Goal: Information Seeking & Learning: Check status

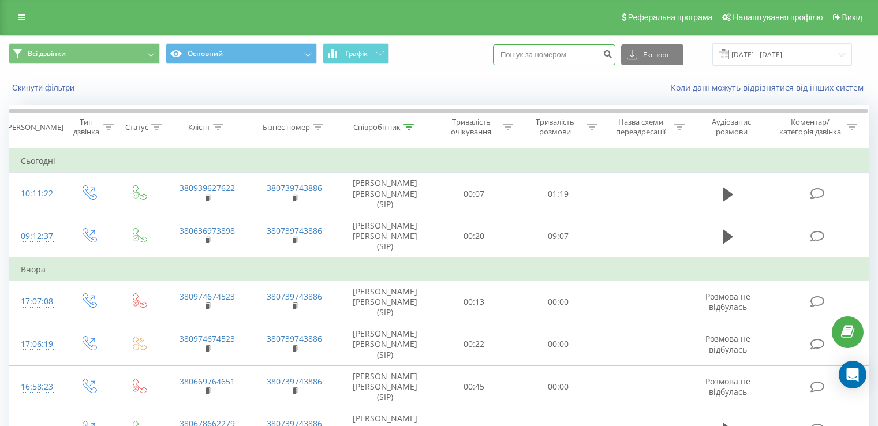
click at [523, 57] on input at bounding box center [554, 54] width 122 height 21
paste input "+38 (063) 697-38-98"
click at [536, 54] on input "+38 (063) 697-38-98" at bounding box center [554, 54] width 122 height 21
type input "0636973898"
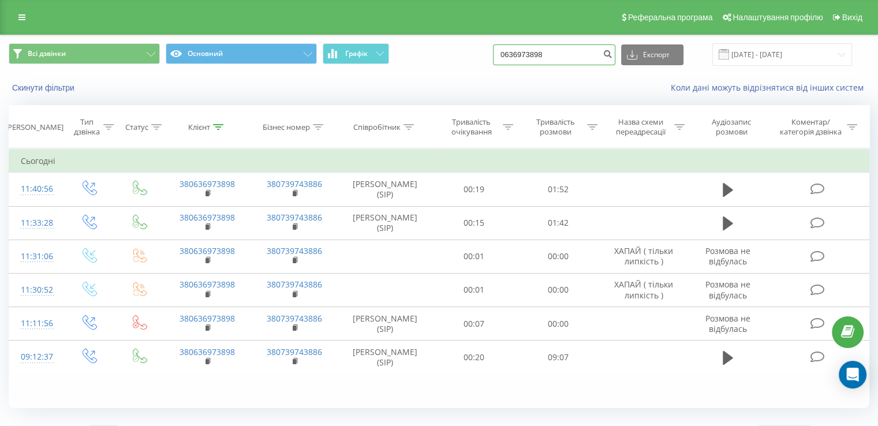
click at [579, 51] on input "0636973898" at bounding box center [554, 54] width 122 height 21
drag, startPoint x: 579, startPoint y: 57, endPoint x: 454, endPoint y: 58, distance: 125.2
click at [454, 58] on div "Всі дзвінки Основний Графік 0636973898 Експорт .csv .xls .xlsx 19.06.2025 - 19.…" at bounding box center [439, 54] width 860 height 23
paste input "+38 (095) 504-43-37"
click at [535, 55] on input "+38 (095) 504-43-37" at bounding box center [554, 54] width 122 height 21
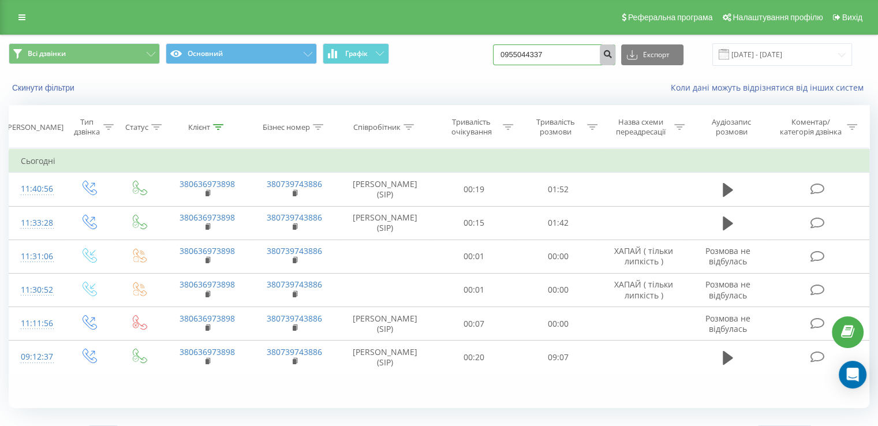
type input "0955044337"
click at [612, 55] on icon "submit" at bounding box center [607, 52] width 10 height 7
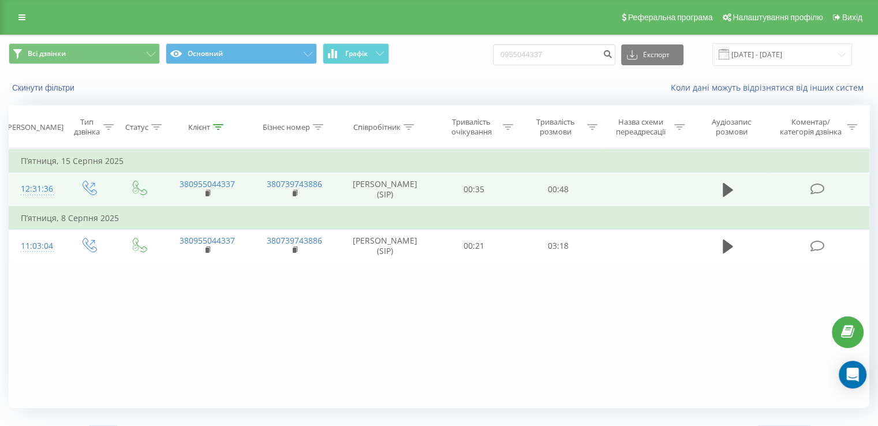
click at [743, 190] on td at bounding box center [727, 190] width 81 height 34
click at [721, 190] on button at bounding box center [727, 189] width 17 height 17
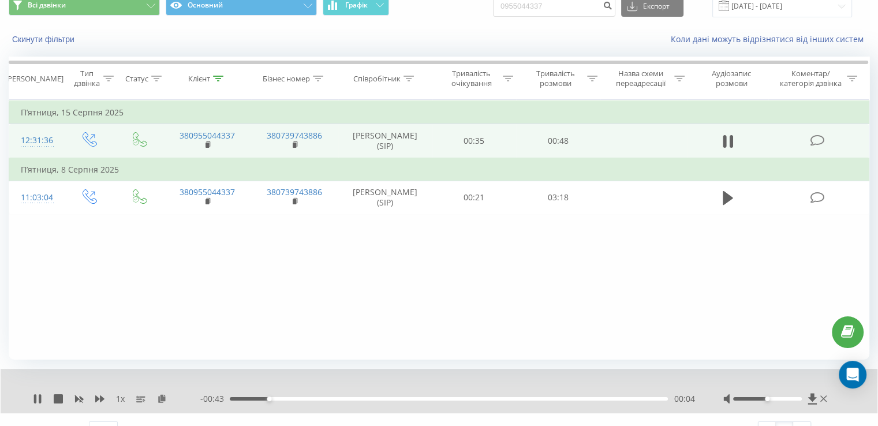
scroll to position [69, 0]
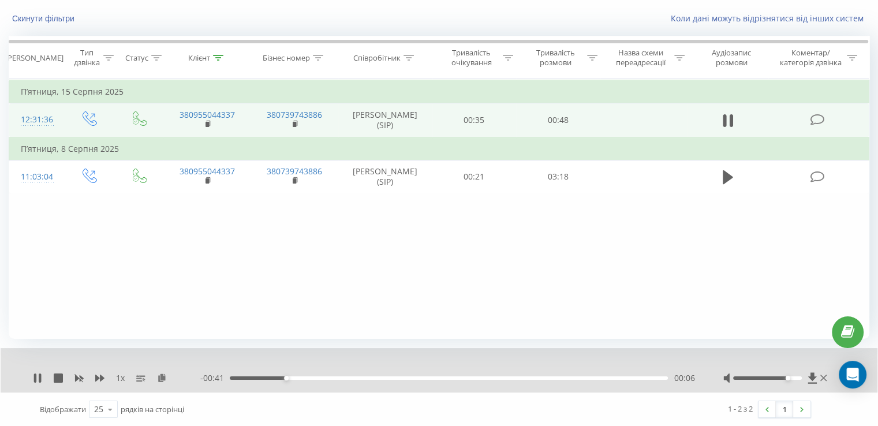
drag, startPoint x: 764, startPoint y: 378, endPoint x: 789, endPoint y: 385, distance: 26.5
click at [789, 385] on div "1 x - 00:41 00:06 00:06" at bounding box center [439, 370] width 877 height 44
click at [499, 377] on div "00:29" at bounding box center [449, 377] width 438 height 3
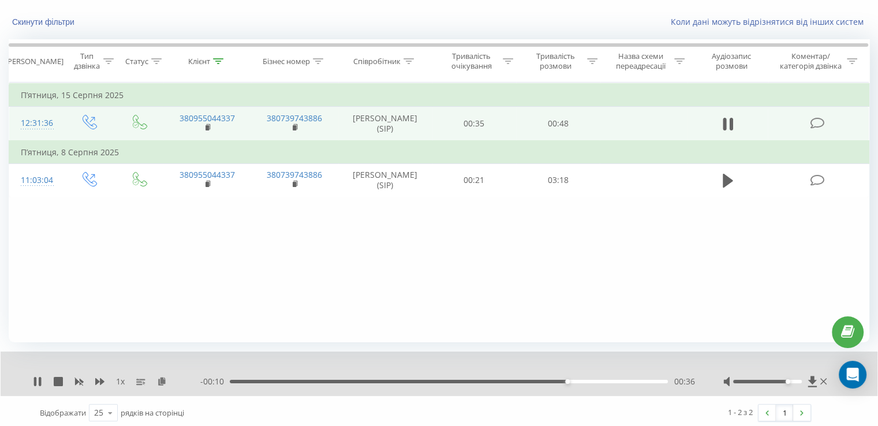
scroll to position [0, 0]
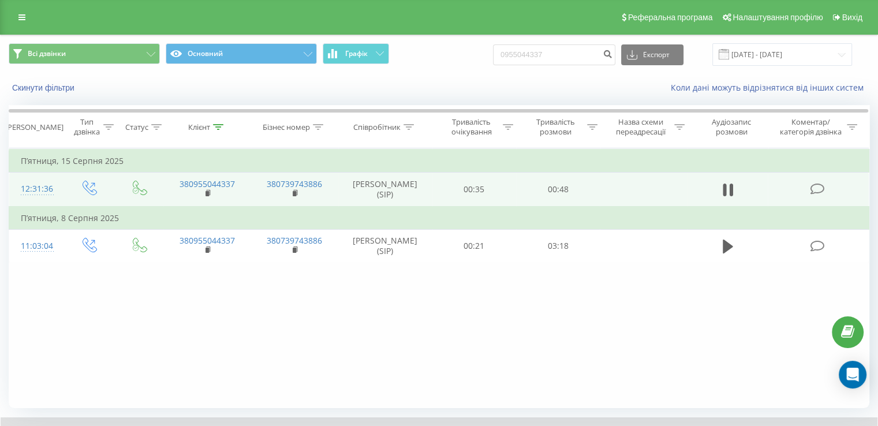
drag, startPoint x: 403, startPoint y: 249, endPoint x: 351, endPoint y: 181, distance: 85.3
click at [351, 181] on tbody "П’ятниця, 15 Серпня 2025 12:31:36 380955044337 380739743886 [PERSON_NAME] (SIP)…" at bounding box center [439, 205] width 860 height 113
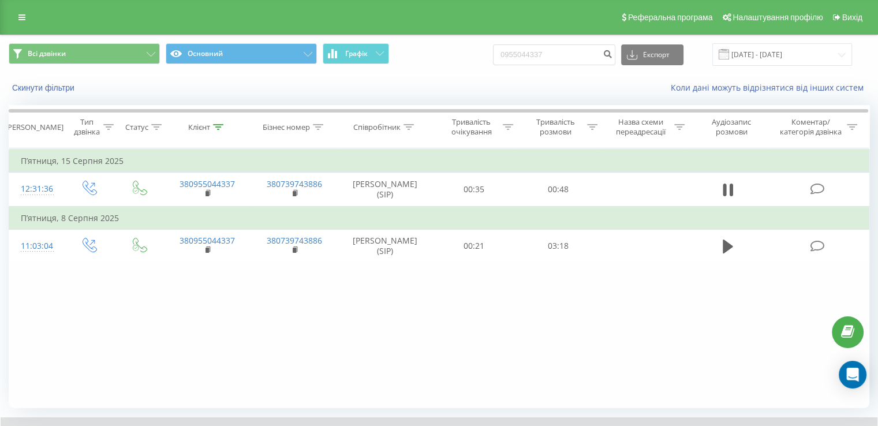
click at [395, 309] on div "Фільтрувати за умовою Дорівнює Введіть значення Скасувати OK Фільтрувати за умо…" at bounding box center [439, 278] width 860 height 260
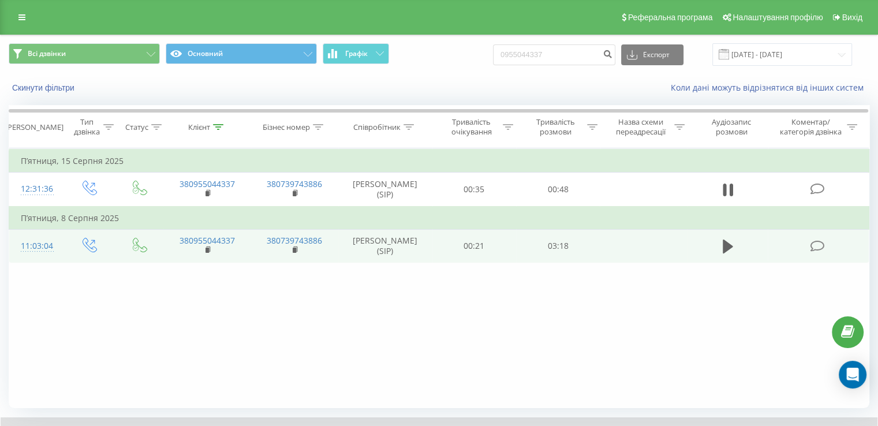
scroll to position [69, 0]
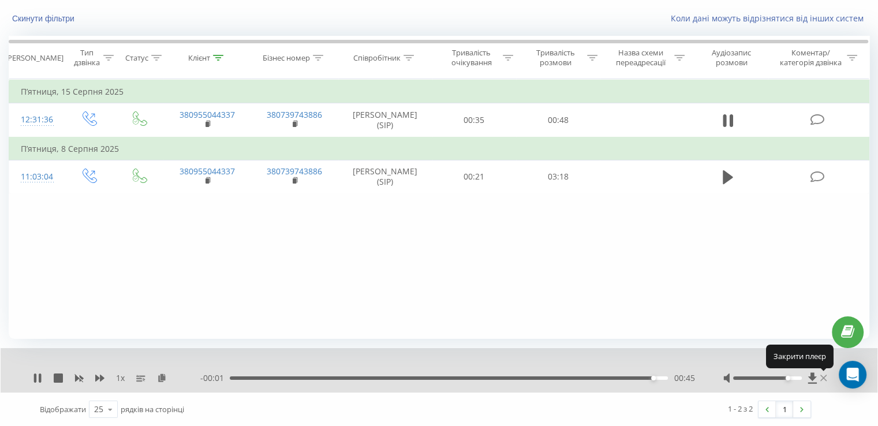
click at [823, 377] on icon at bounding box center [823, 378] width 6 height 6
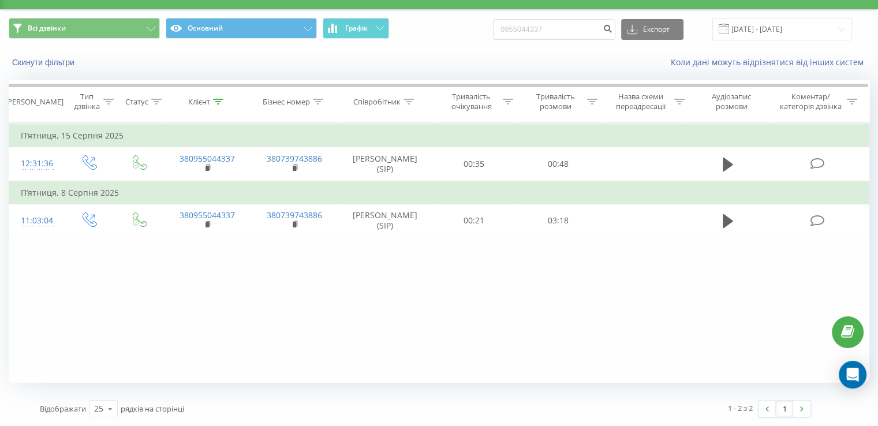
scroll to position [0, 0]
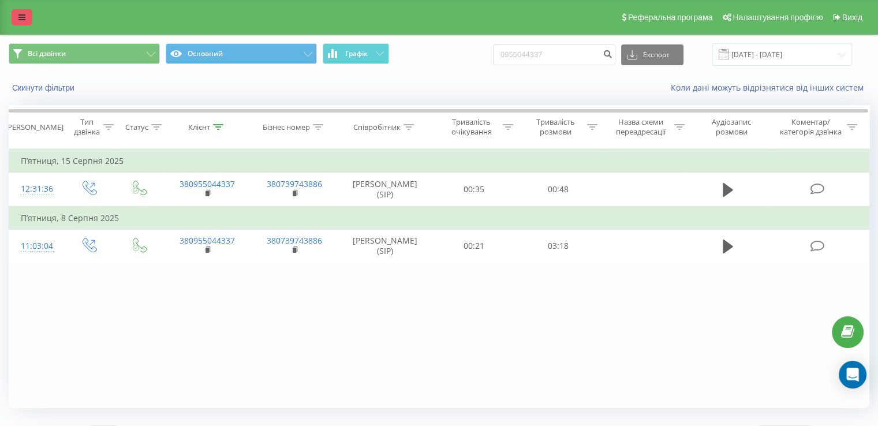
click at [23, 23] on link at bounding box center [22, 17] width 21 height 16
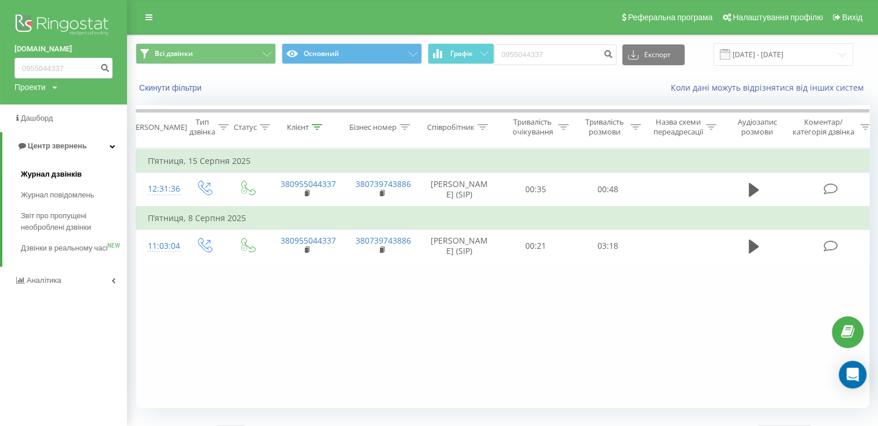
click at [58, 173] on span "Журнал дзвінків" at bounding box center [51, 175] width 61 height 12
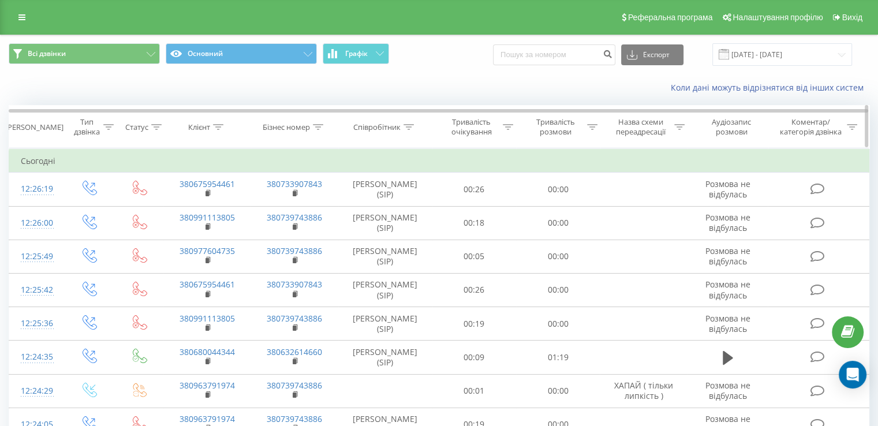
click at [410, 122] on div at bounding box center [408, 127] width 10 height 10
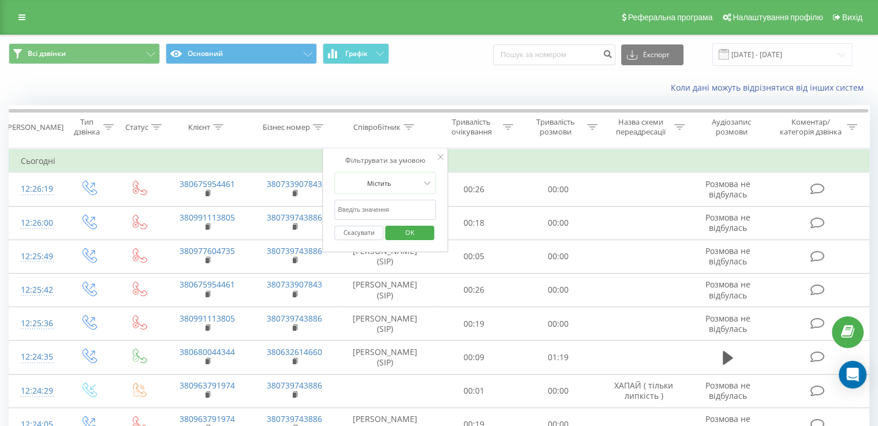
click at [383, 204] on input "text" at bounding box center [385, 210] width 102 height 20
type input "Нєцвєтаєв"
click at [406, 240] on span "OK" at bounding box center [410, 232] width 32 height 18
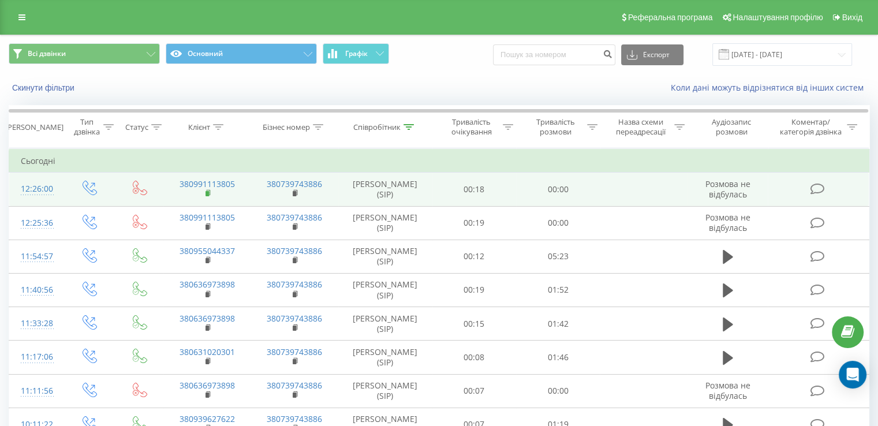
click at [207, 192] on rect at bounding box center [206, 193] width 3 height 5
